Goal: Transaction & Acquisition: Purchase product/service

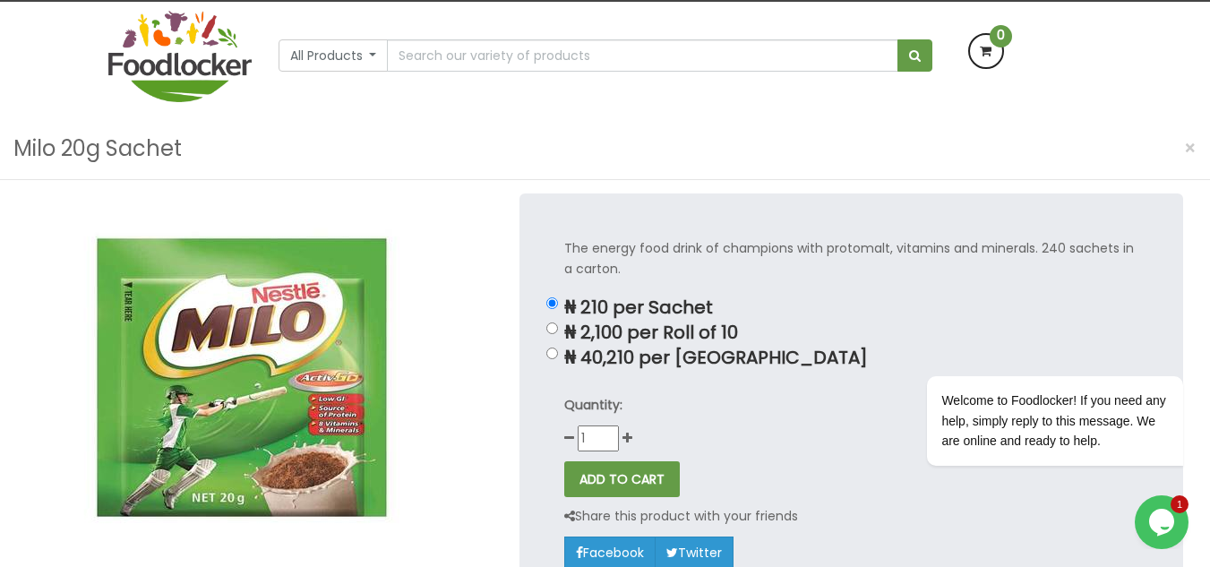
scroll to position [153, 0]
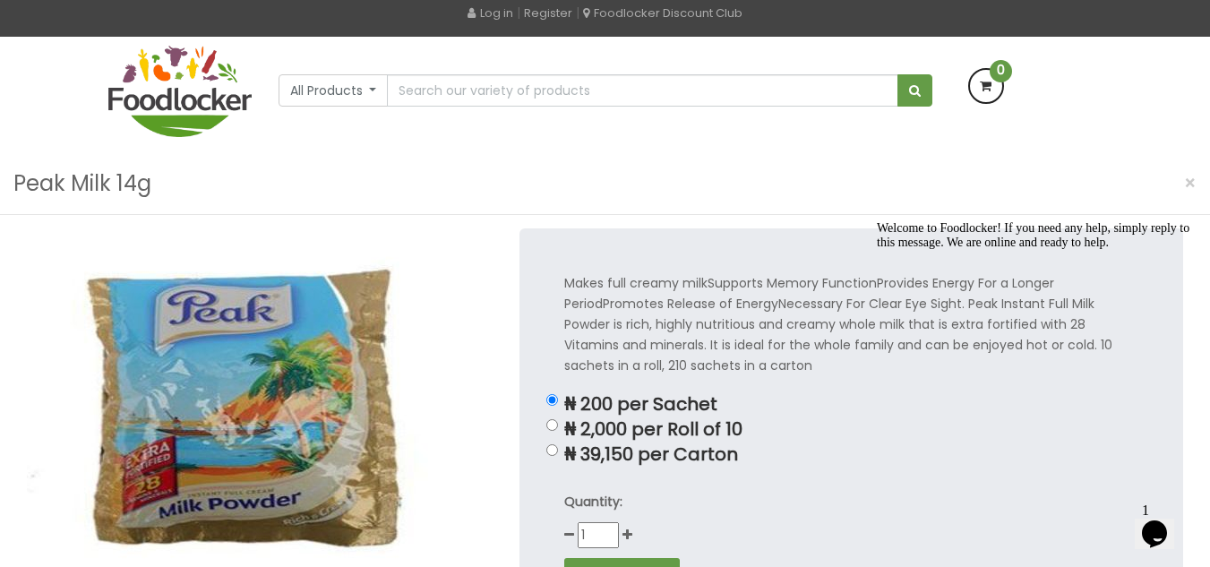
scroll to position [114, 0]
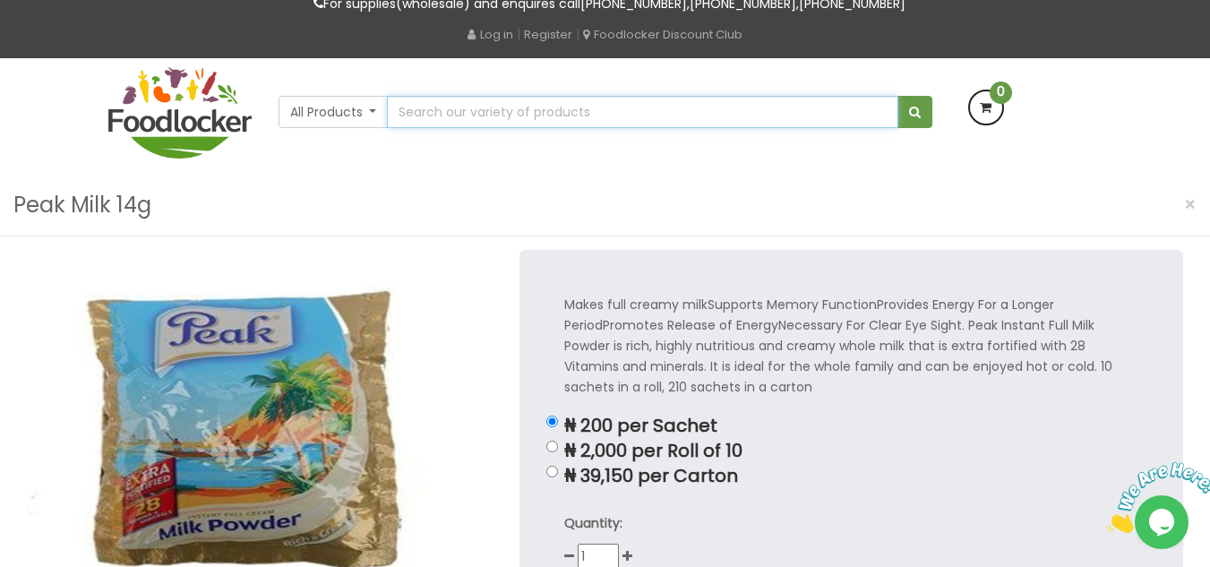
click at [526, 116] on input "text" at bounding box center [642, 112] width 511 height 32
type input "nescafe breakfast 3in1"
click at [910, 113] on span "submit" at bounding box center [915, 112] width 12 height 13
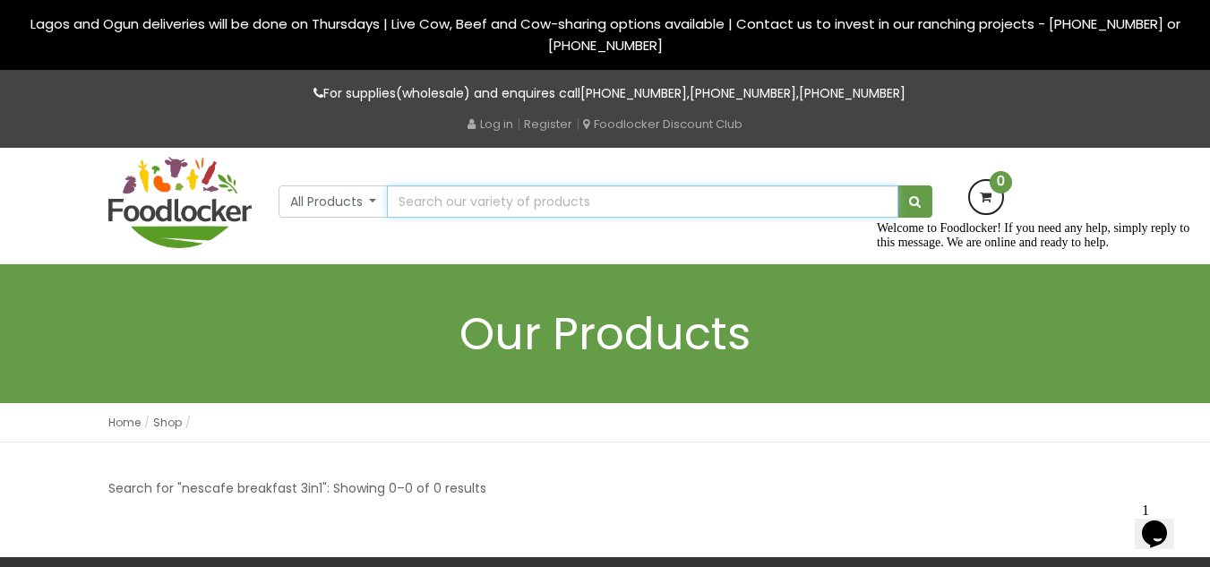
click at [512, 200] on input "text" at bounding box center [642, 201] width 511 height 32
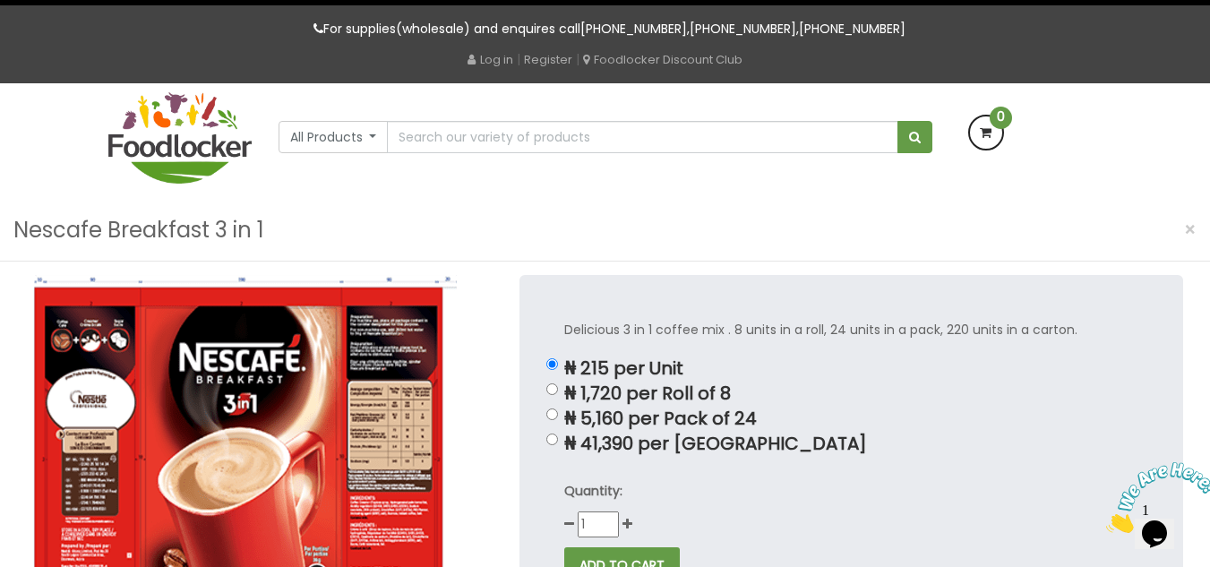
scroll to position [65, 0]
